Goal: Task Accomplishment & Management: Manage account settings

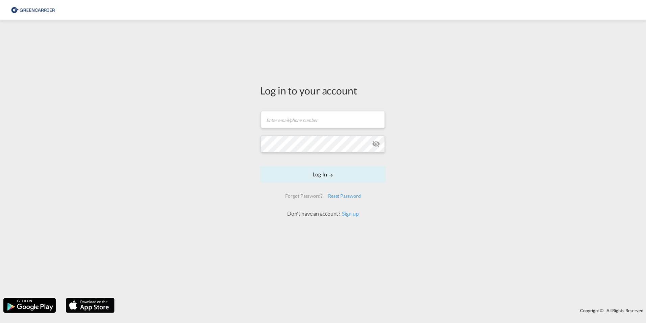
click at [311, 134] on form "Email field is required Password field is required Log In Forgot Password? Rese…" at bounding box center [323, 160] width 126 height 113
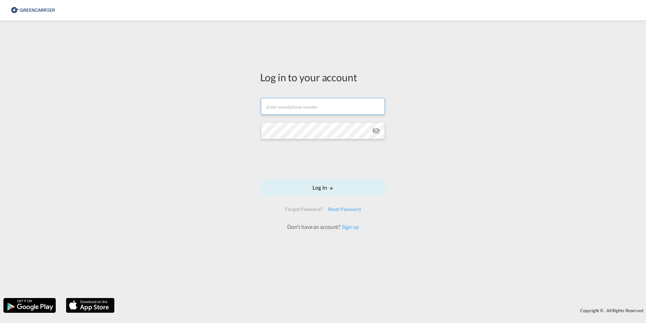
click at [288, 106] on input "text" at bounding box center [323, 106] width 124 height 17
click at [234, 107] on div "Log in to your account Email field is required Password field is required Log I…" at bounding box center [323, 159] width 646 height 270
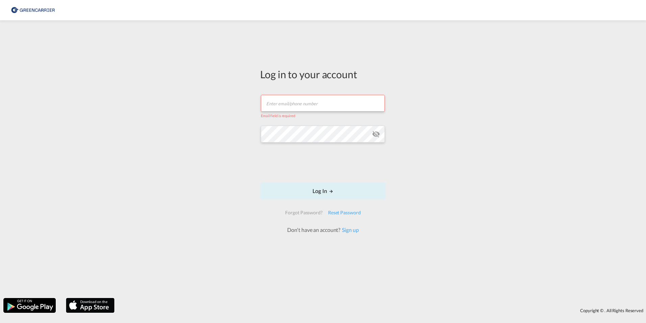
click at [277, 103] on input "text" at bounding box center [323, 103] width 124 height 17
click at [238, 95] on div "Log in to your account Email field is required Password field is required Log I…" at bounding box center [323, 159] width 646 height 270
click at [325, 100] on input "text" at bounding box center [323, 103] width 124 height 17
click at [236, 87] on div "Log in to your account Email field is required Password field is required Log I…" at bounding box center [323, 159] width 646 height 270
click at [310, 104] on input "text" at bounding box center [323, 103] width 124 height 17
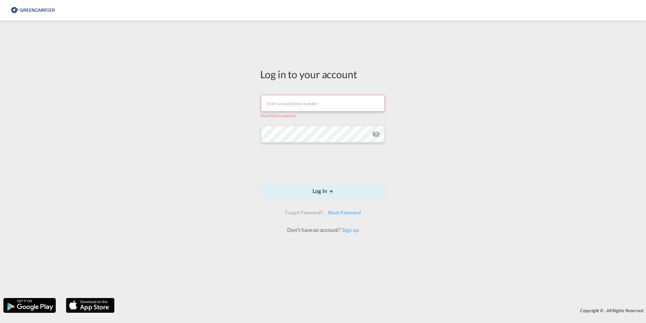
click at [239, 96] on div "Log in to your account Email field is required Password field is required Log I…" at bounding box center [323, 159] width 646 height 270
